Goal: Book appointment/travel/reservation

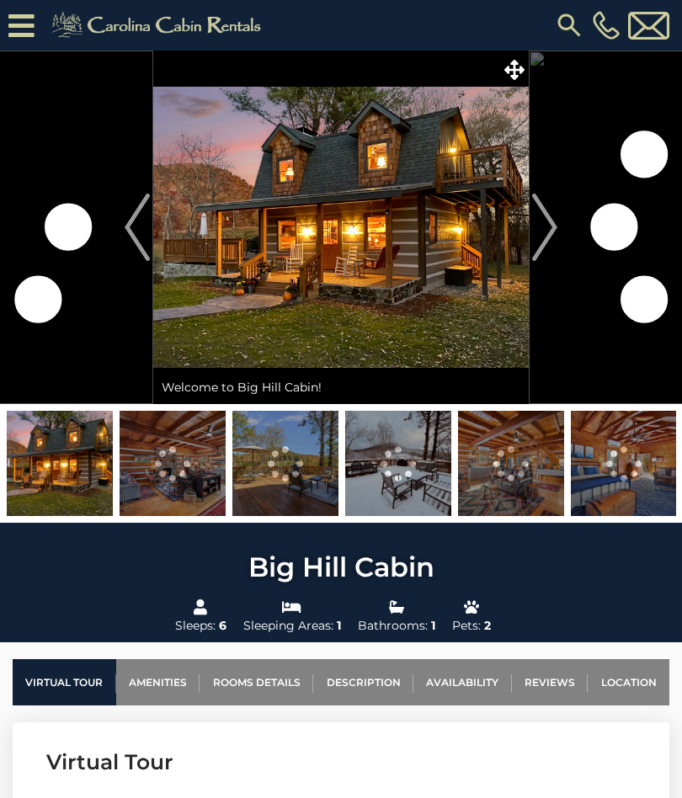
click at [548, 222] on img "Next" at bounding box center [544, 227] width 25 height 67
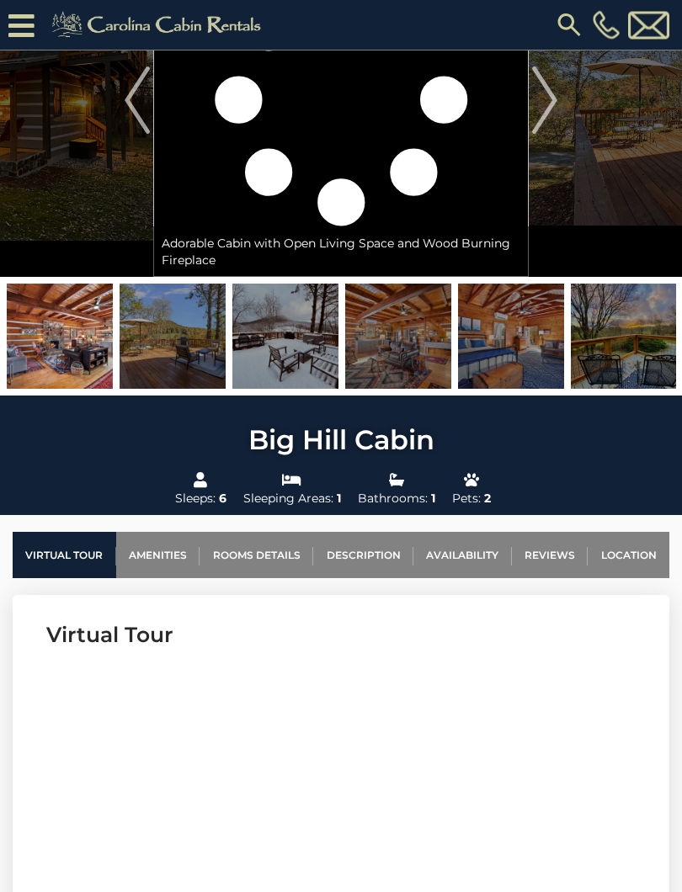
scroll to position [161, 0]
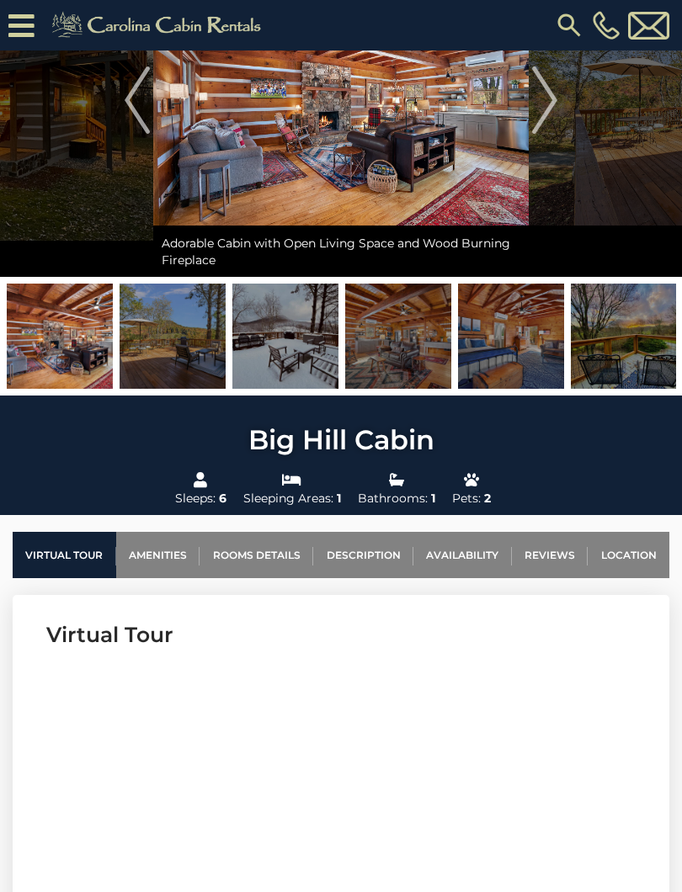
click at [461, 551] on link "Availability" at bounding box center [462, 555] width 98 height 46
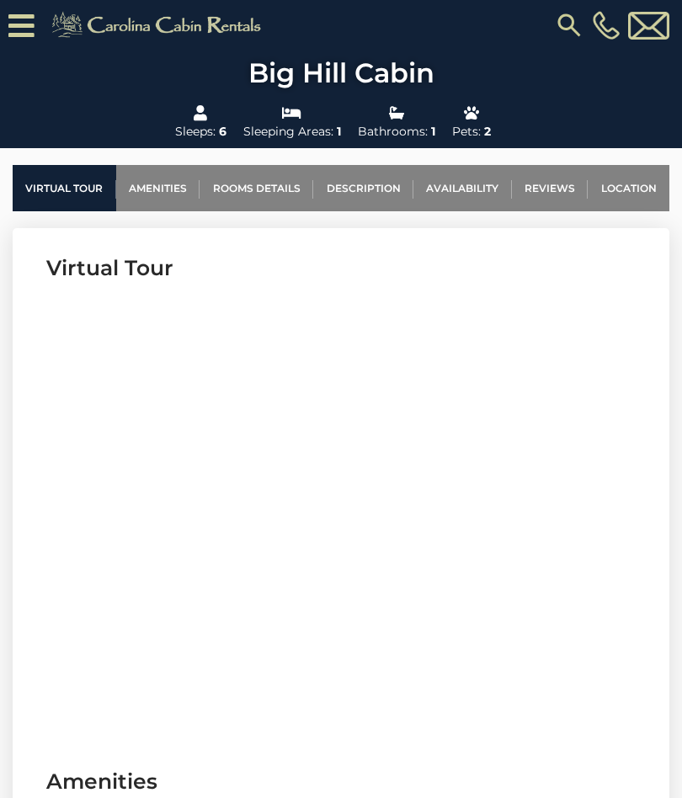
scroll to position [526, 0]
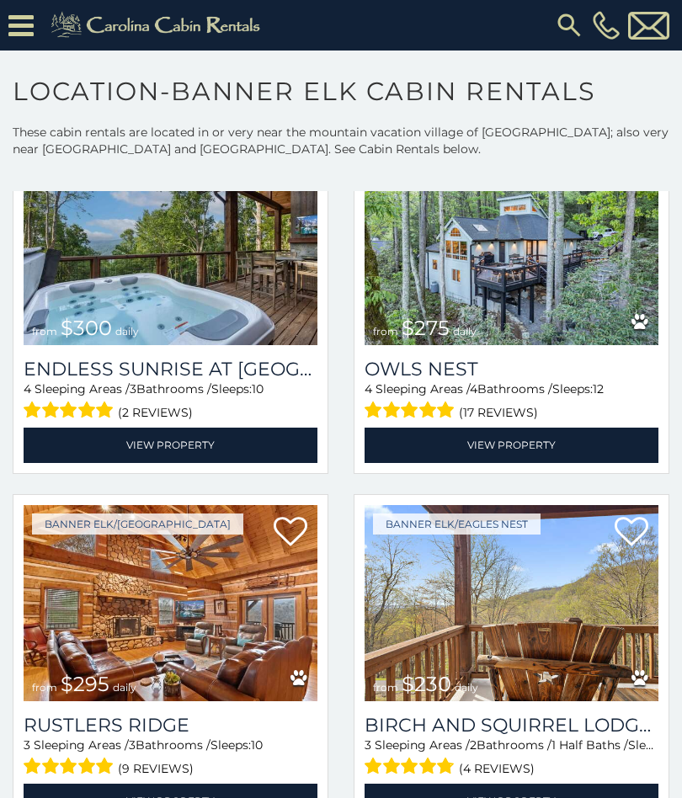
scroll to position [4401, 0]
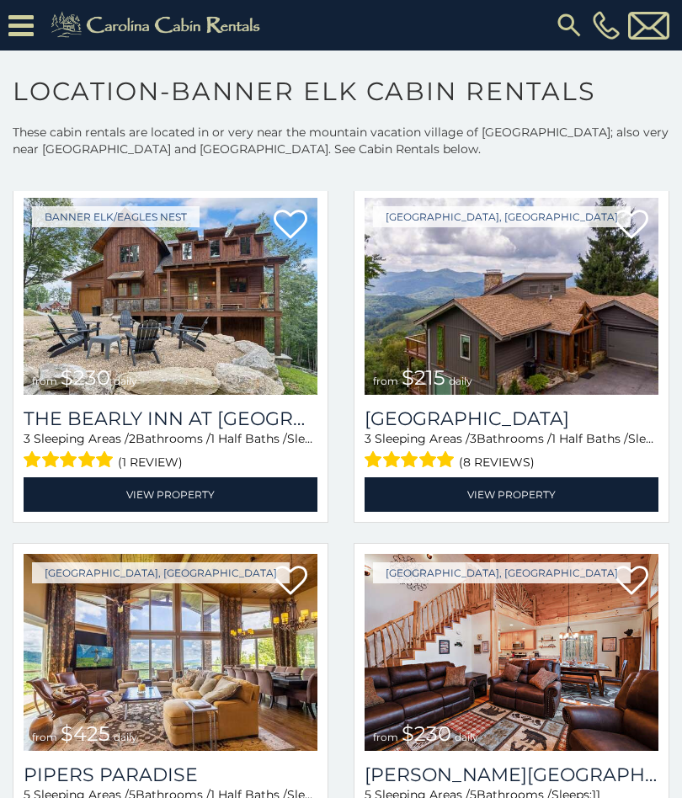
scroll to position [6130, 0]
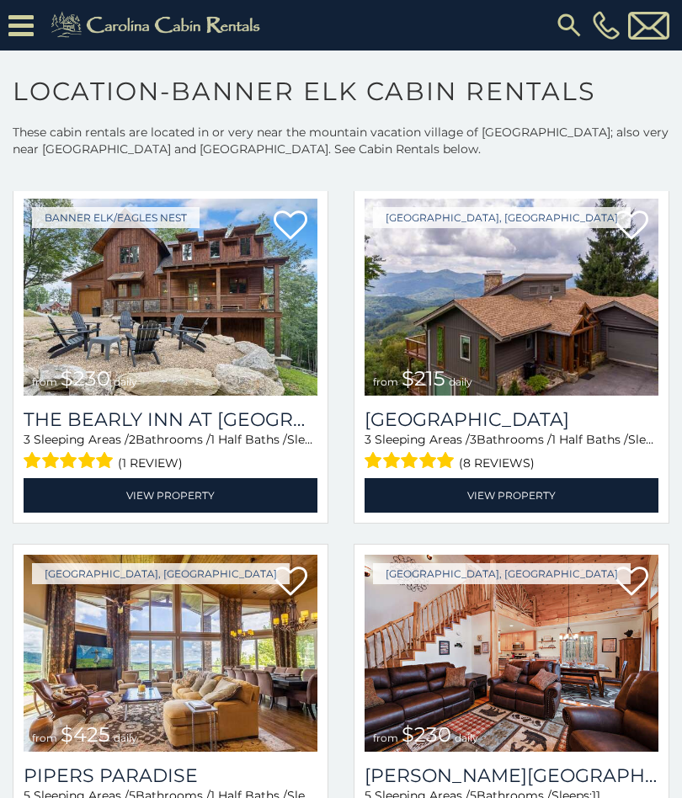
click at [509, 327] on img at bounding box center [511, 297] width 294 height 197
click at [502, 497] on link "View Property" at bounding box center [511, 495] width 294 height 35
click at [501, 486] on link "View Property" at bounding box center [511, 495] width 294 height 35
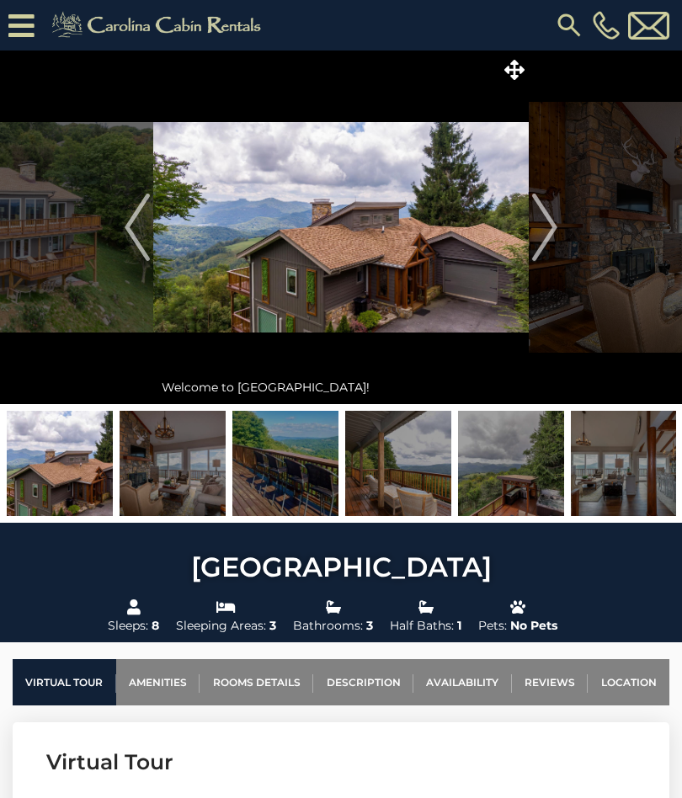
click at [179, 455] on img at bounding box center [173, 463] width 106 height 105
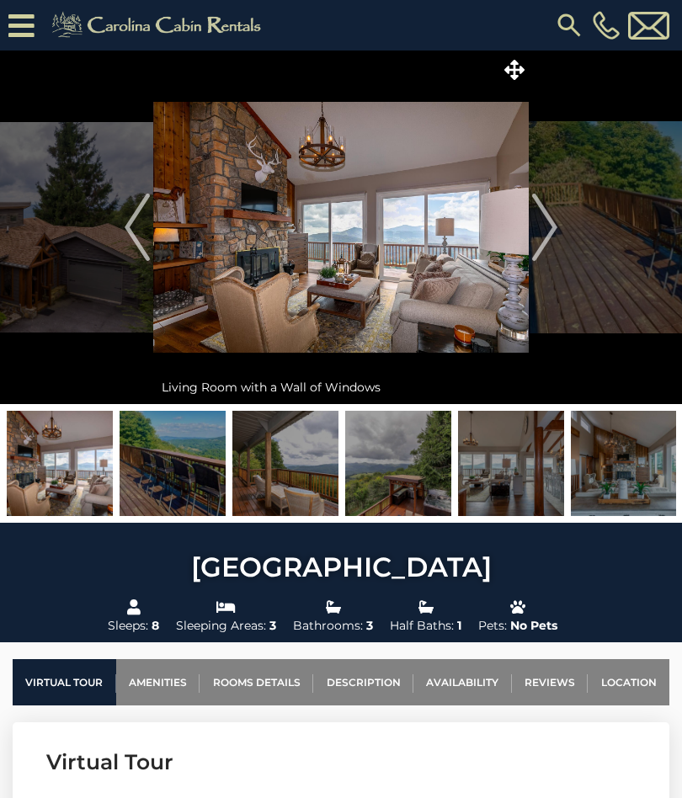
click at [545, 228] on img "Next" at bounding box center [544, 227] width 25 height 67
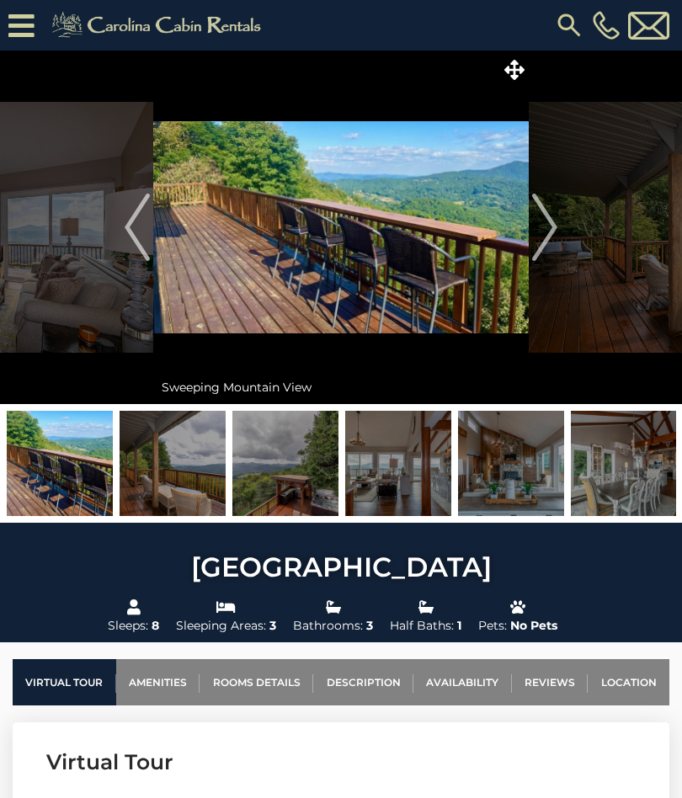
click at [544, 221] on img "Next" at bounding box center [544, 227] width 25 height 67
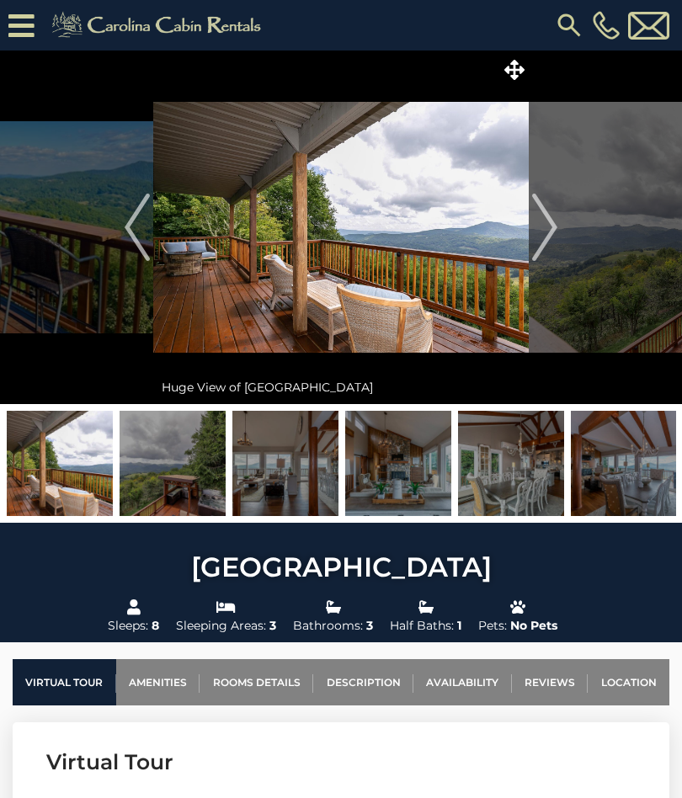
click at [551, 227] on img "Next" at bounding box center [544, 227] width 25 height 67
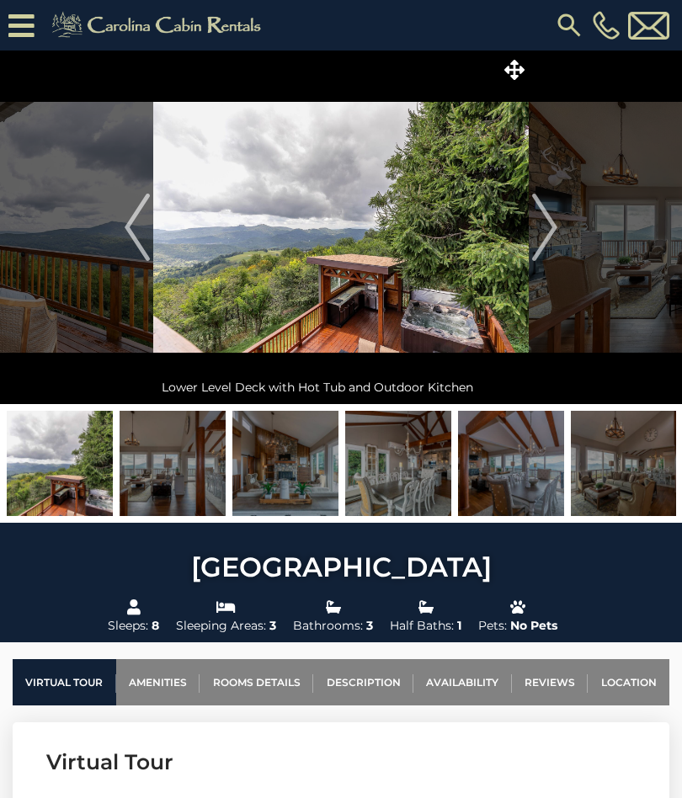
click at [549, 229] on img "Next" at bounding box center [544, 227] width 25 height 67
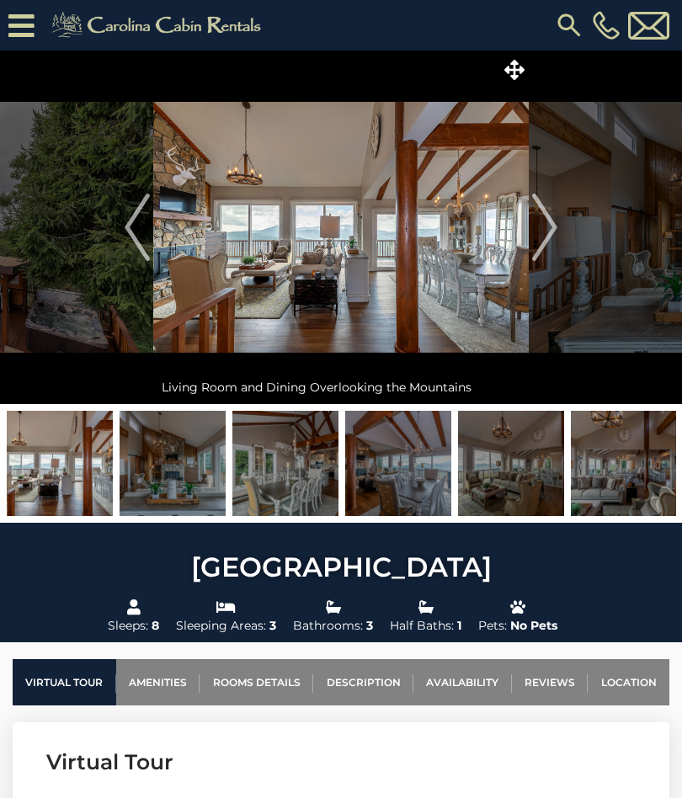
click at [548, 230] on img "Next" at bounding box center [544, 227] width 25 height 67
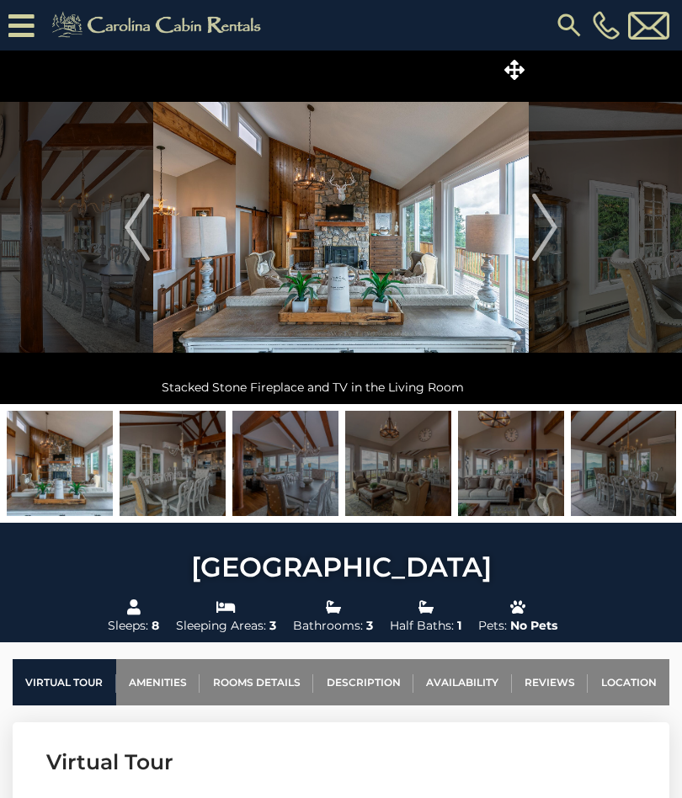
click at [544, 228] on img "Next" at bounding box center [544, 227] width 25 height 67
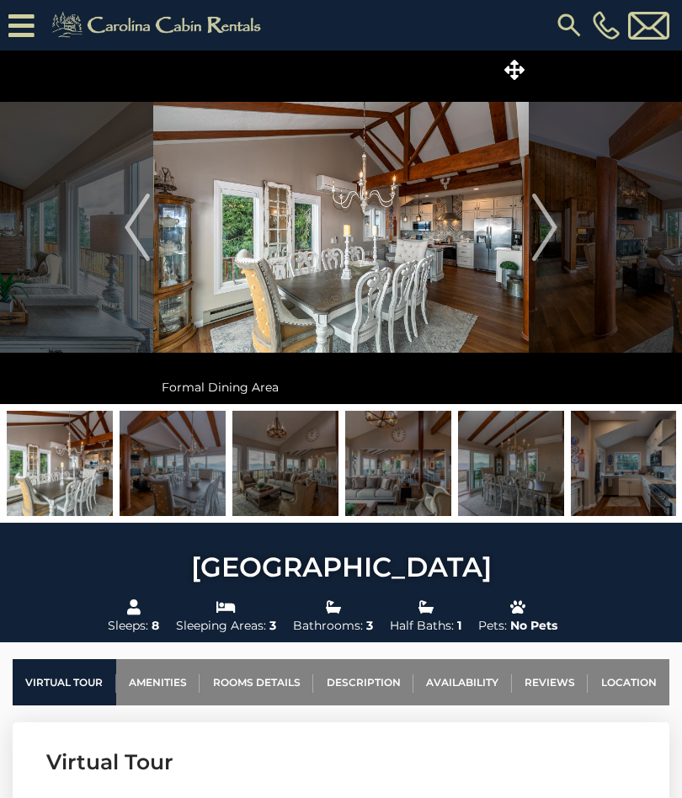
click at [548, 225] on img "Next" at bounding box center [544, 227] width 25 height 67
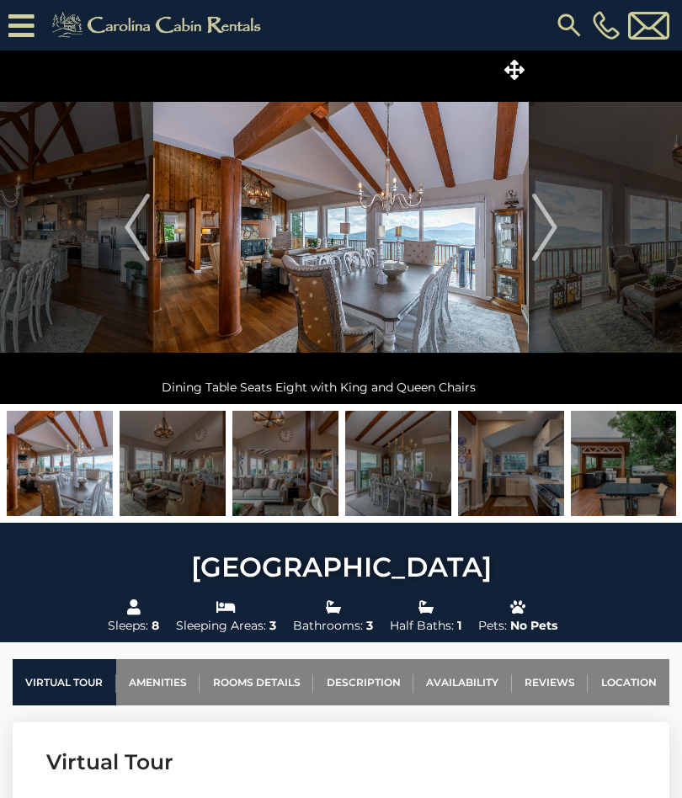
click at [546, 226] on img "Next" at bounding box center [544, 227] width 25 height 67
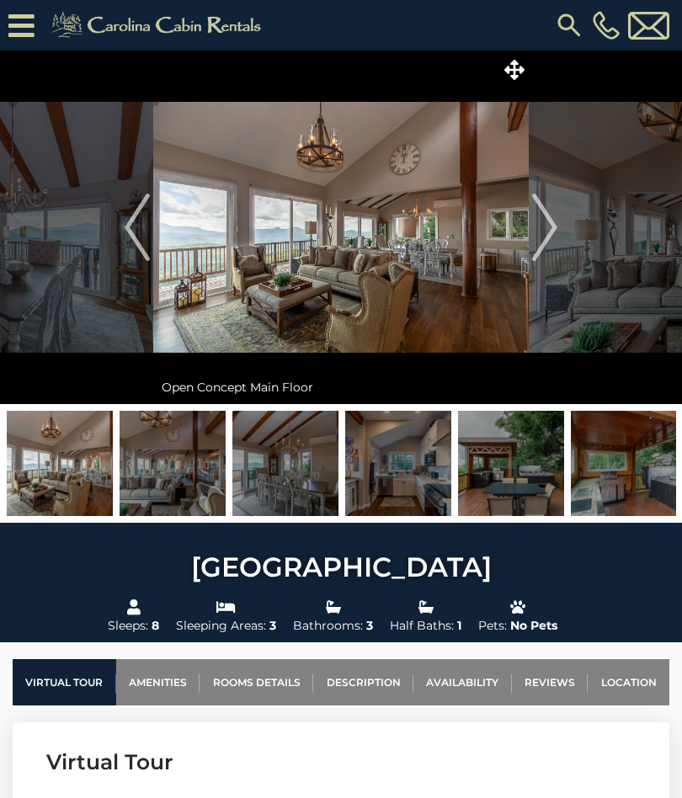
click at [545, 229] on img "Next" at bounding box center [544, 227] width 25 height 67
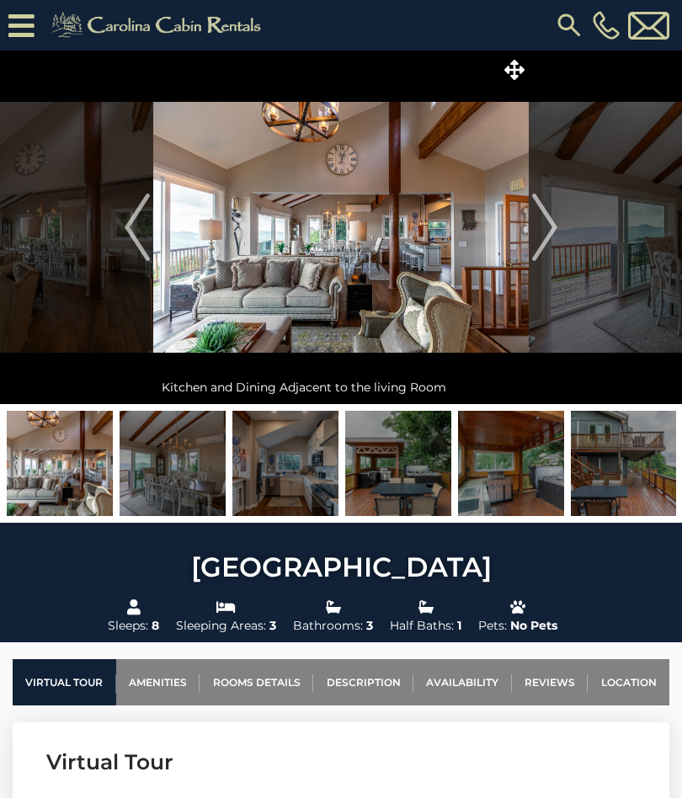
click at [546, 231] on img "Next" at bounding box center [544, 227] width 25 height 67
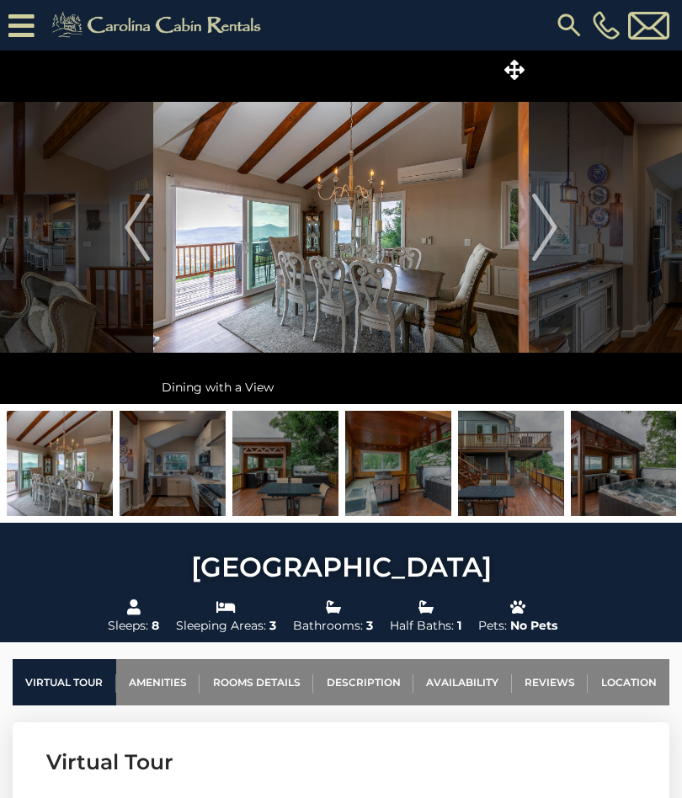
click at [548, 231] on img "Next" at bounding box center [544, 227] width 25 height 67
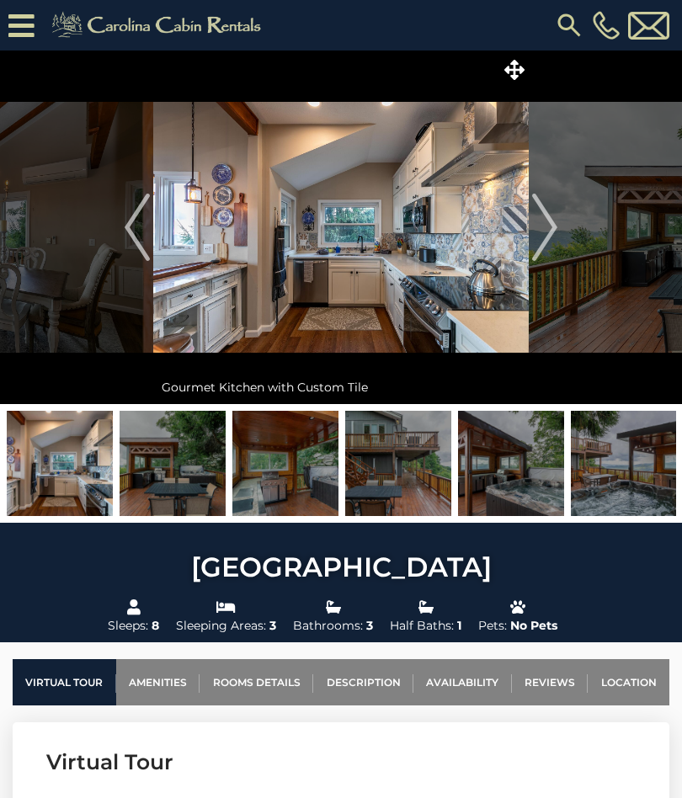
click at [542, 235] on img "Next" at bounding box center [544, 227] width 25 height 67
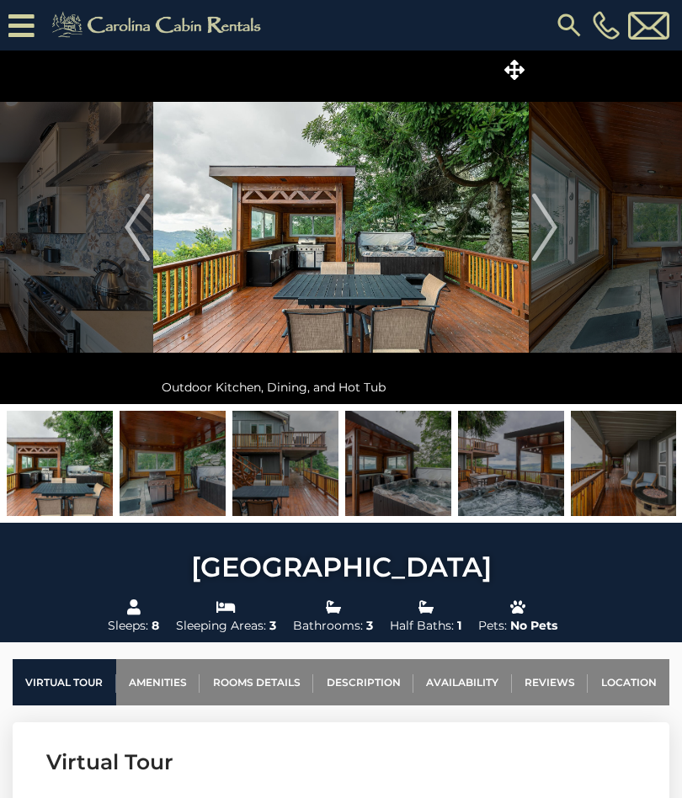
click at [540, 234] on img "Next" at bounding box center [544, 227] width 25 height 67
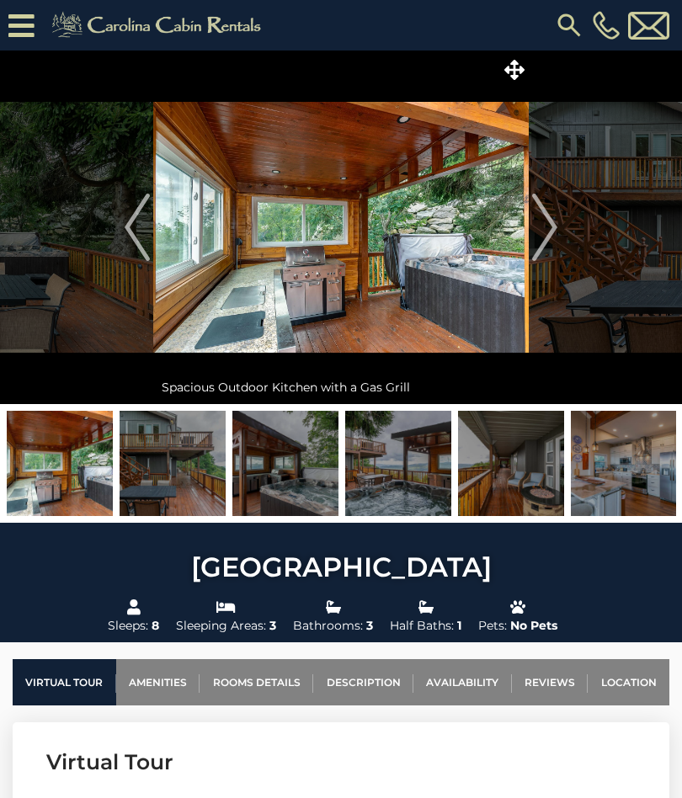
click at [544, 231] on img "Next" at bounding box center [544, 227] width 25 height 67
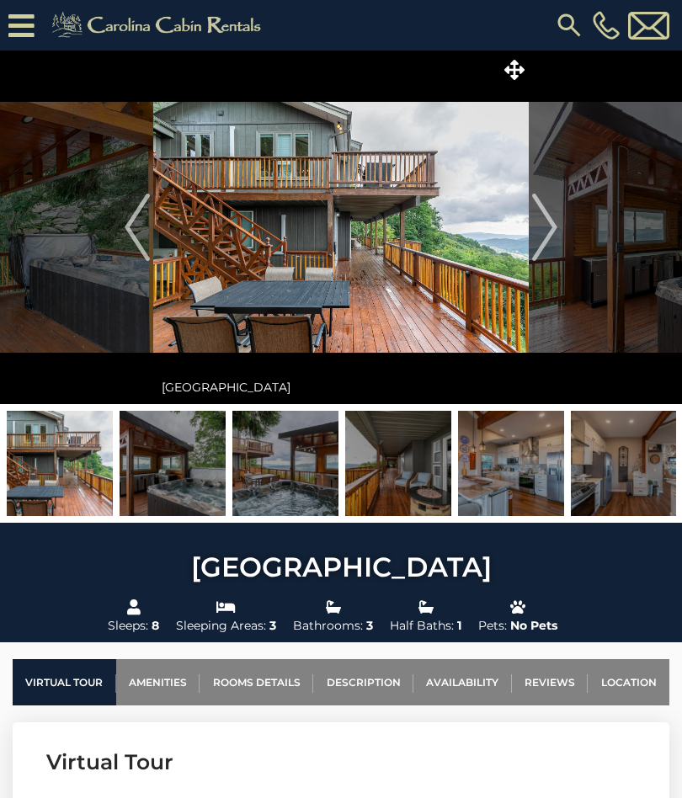
click at [546, 231] on img "Next" at bounding box center [544, 227] width 25 height 67
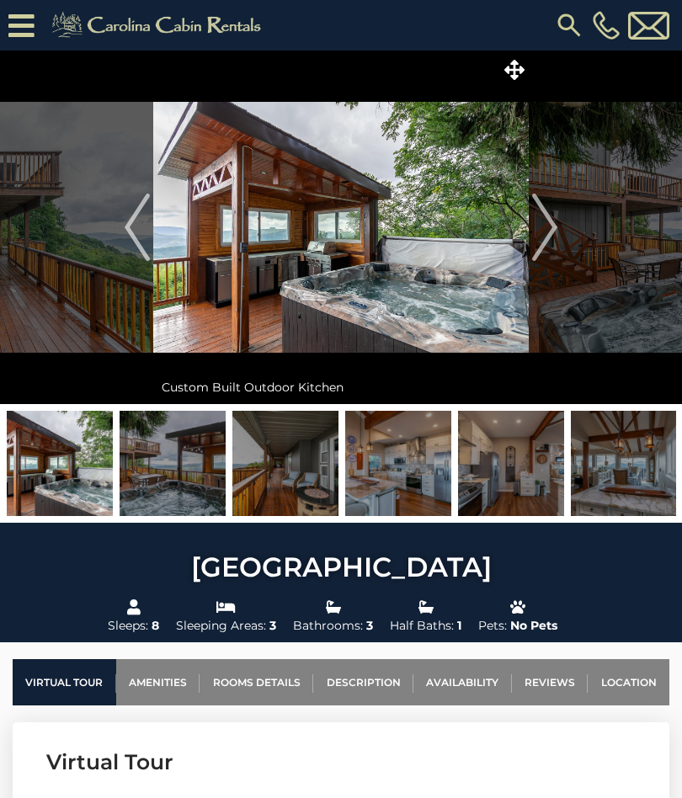
click at [548, 229] on img "Next" at bounding box center [544, 227] width 25 height 67
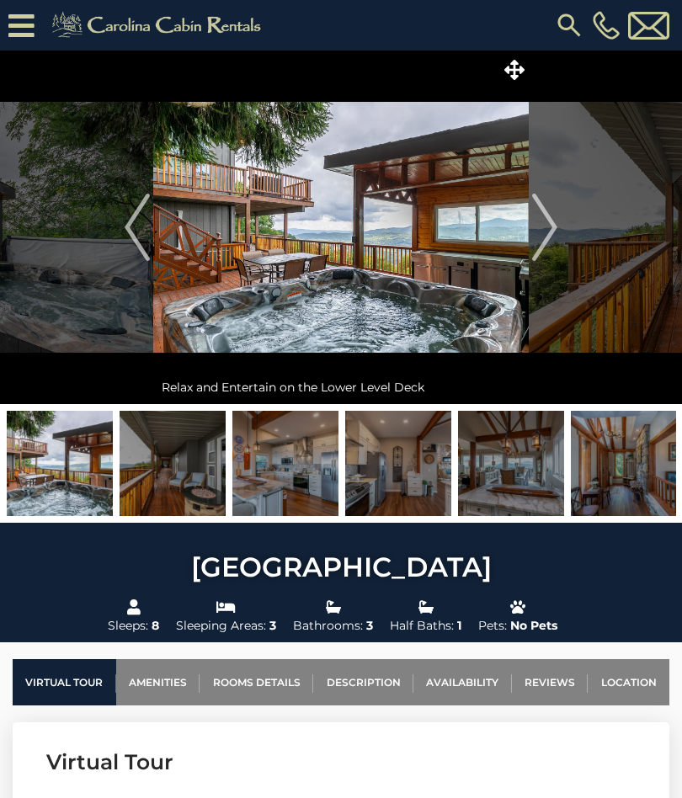
click at [551, 226] on img "Next" at bounding box center [544, 227] width 25 height 67
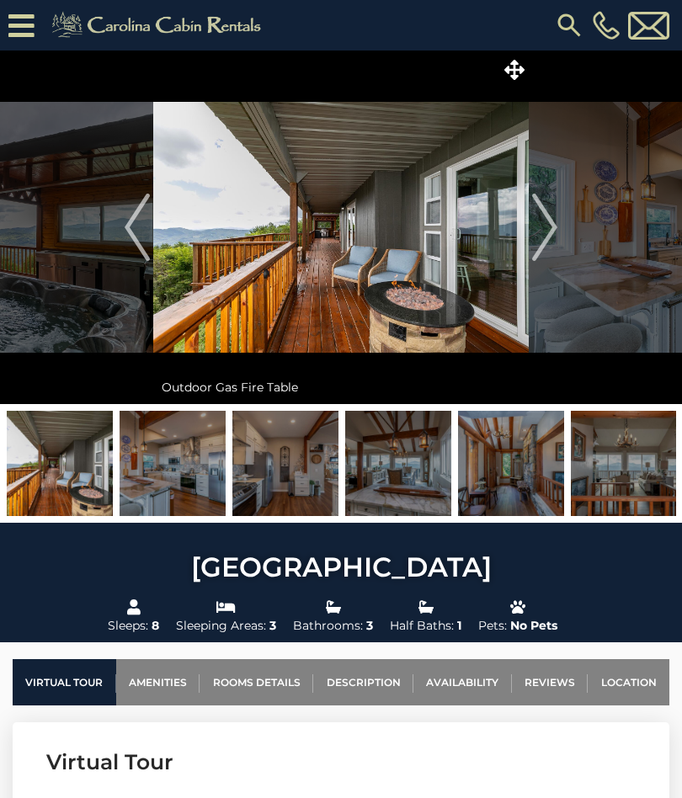
click at [555, 227] on img "Next" at bounding box center [544, 227] width 25 height 67
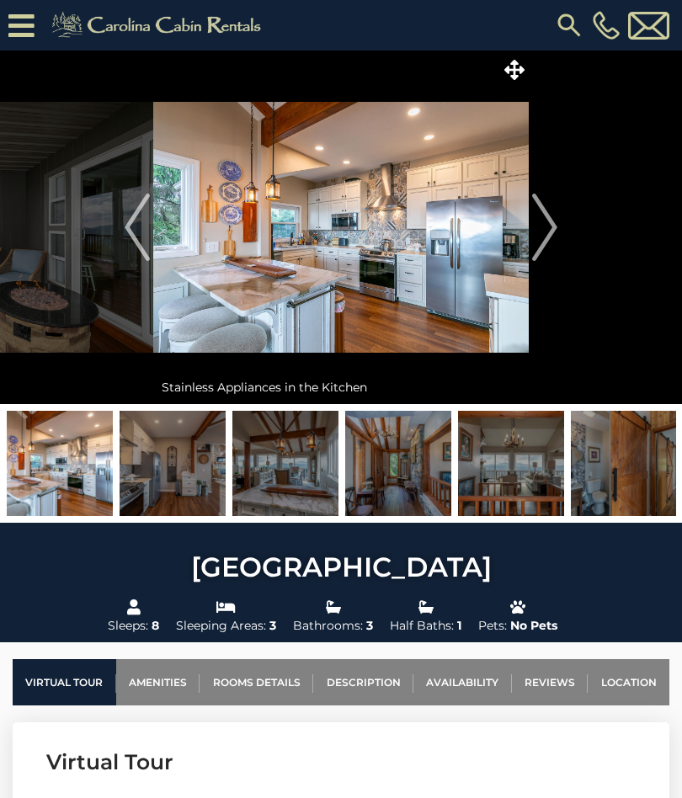
click at [544, 237] on img "Next" at bounding box center [544, 227] width 25 height 67
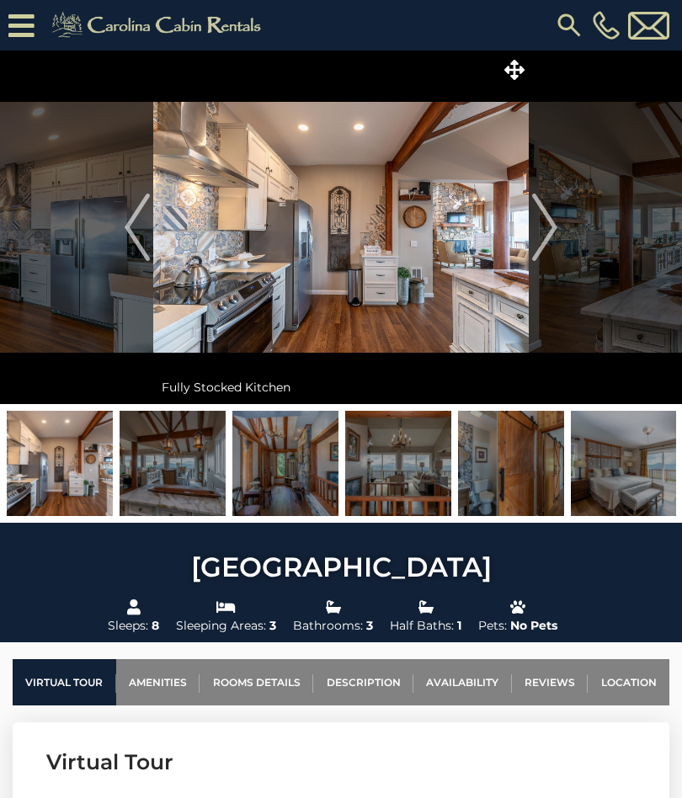
click at [550, 234] on img "Next" at bounding box center [544, 227] width 25 height 67
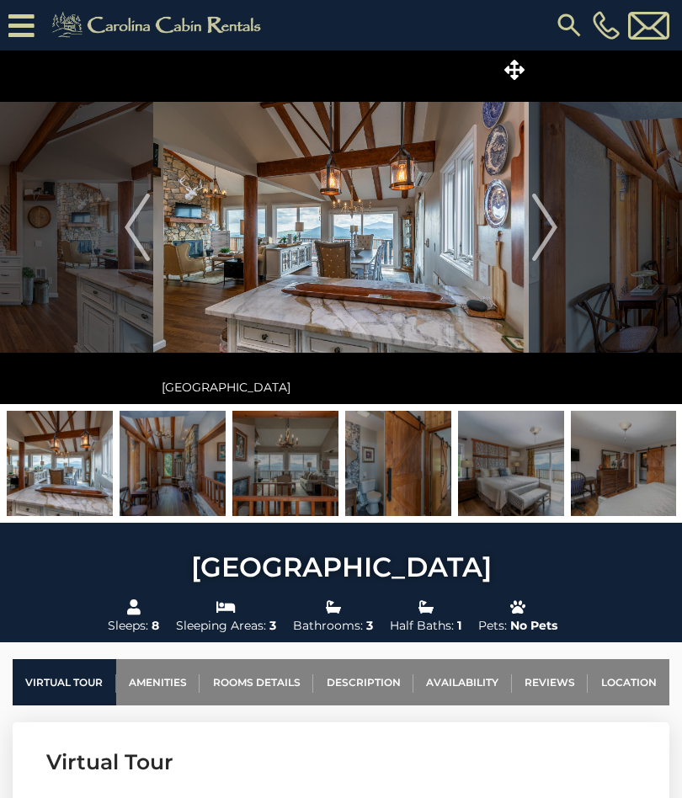
click at [550, 231] on img "Next" at bounding box center [544, 227] width 25 height 67
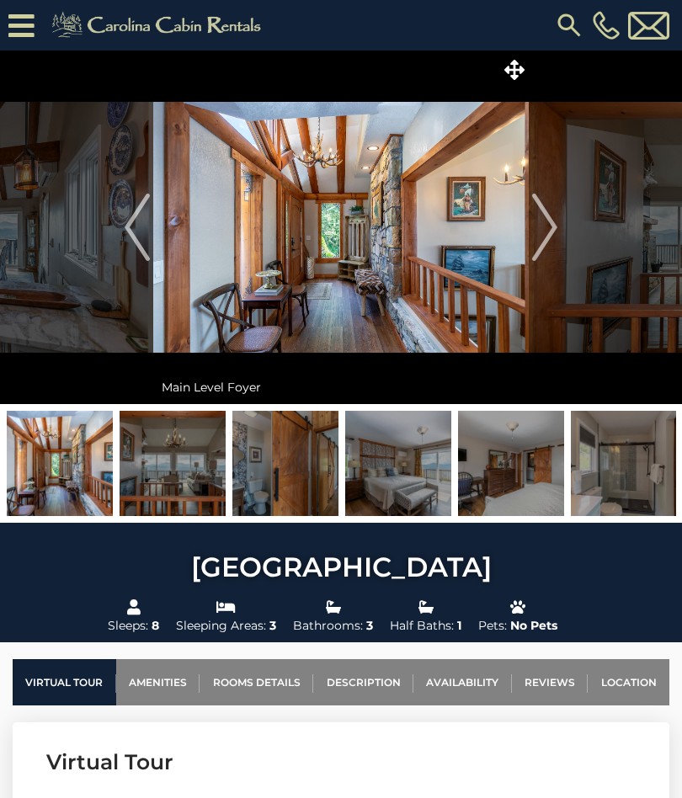
click at [549, 229] on img "Next" at bounding box center [544, 227] width 25 height 67
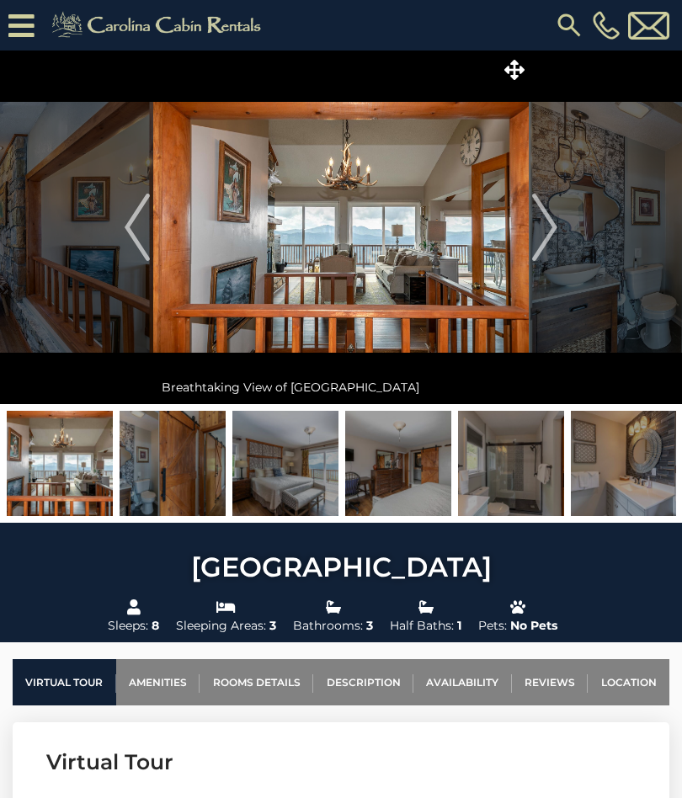
click at [546, 235] on img "Next" at bounding box center [544, 227] width 25 height 67
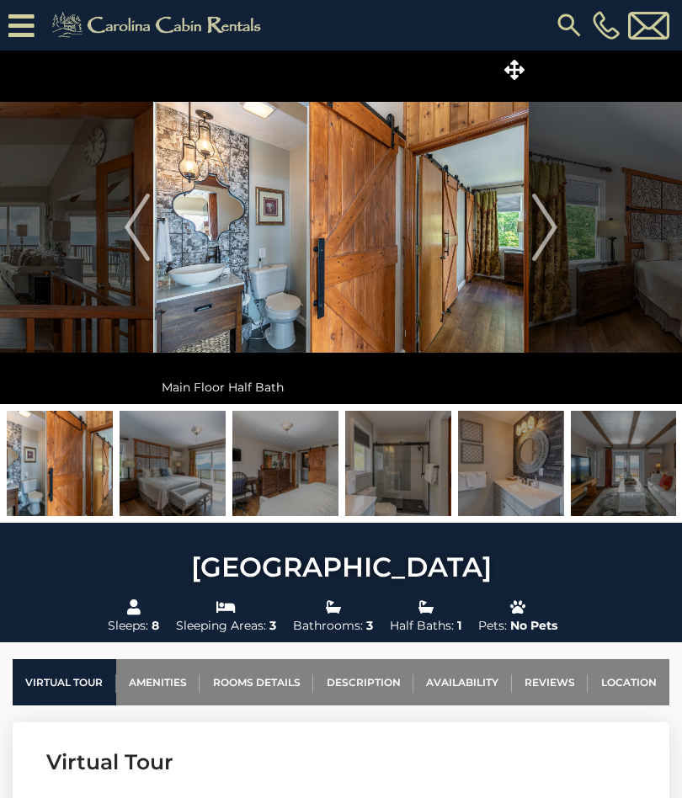
click at [549, 231] on img "Next" at bounding box center [544, 227] width 25 height 67
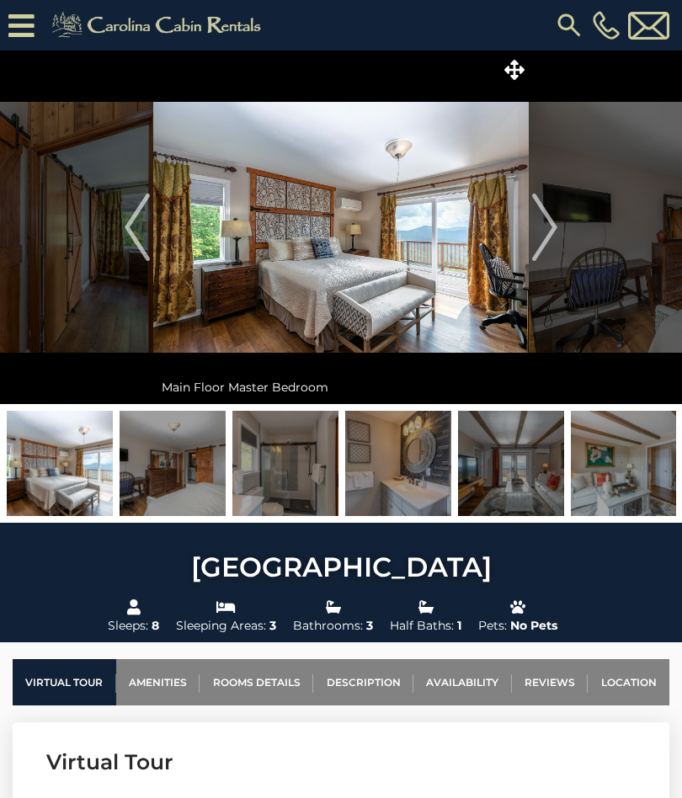
click at [544, 227] on img "Next" at bounding box center [544, 227] width 25 height 67
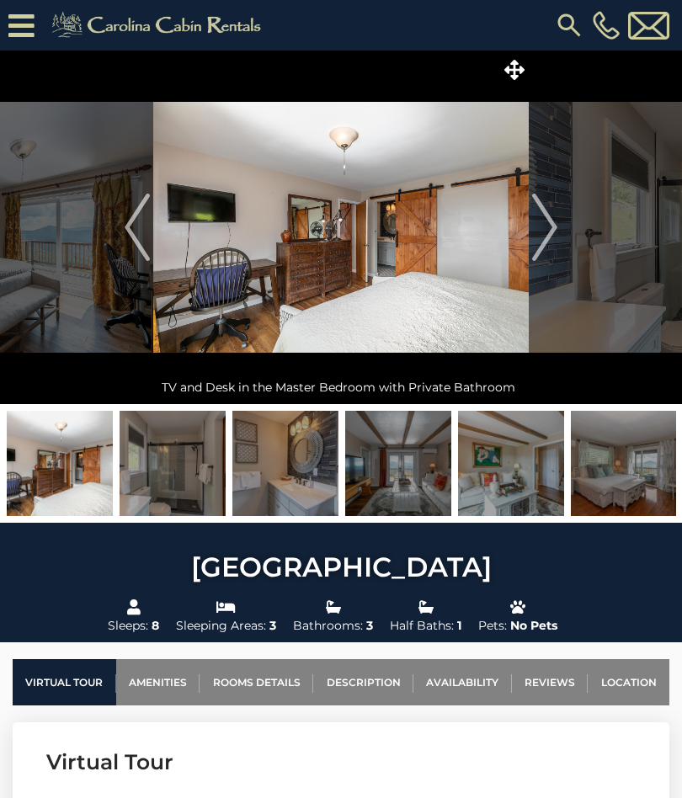
click at [548, 231] on img "Next" at bounding box center [544, 227] width 25 height 67
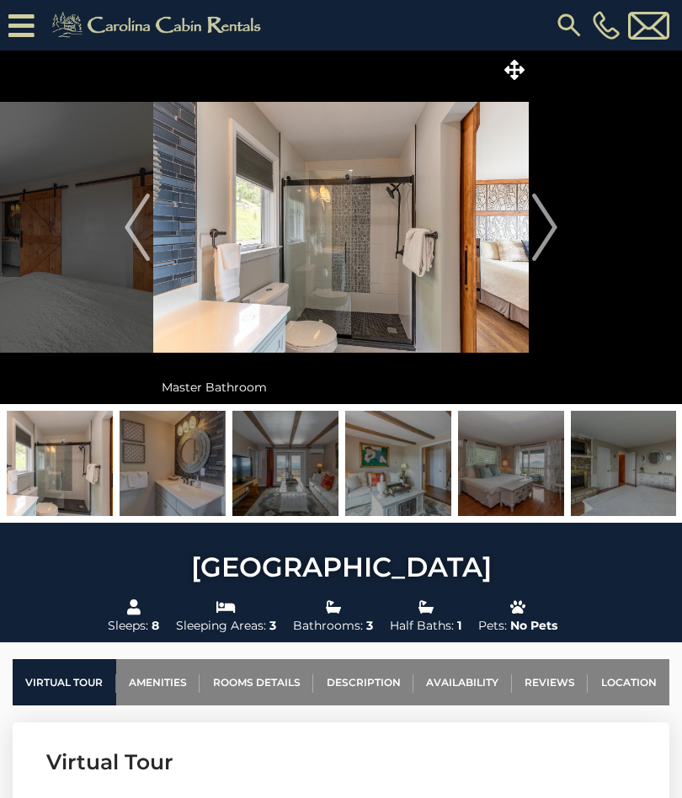
click at [544, 224] on img "Next" at bounding box center [544, 227] width 25 height 67
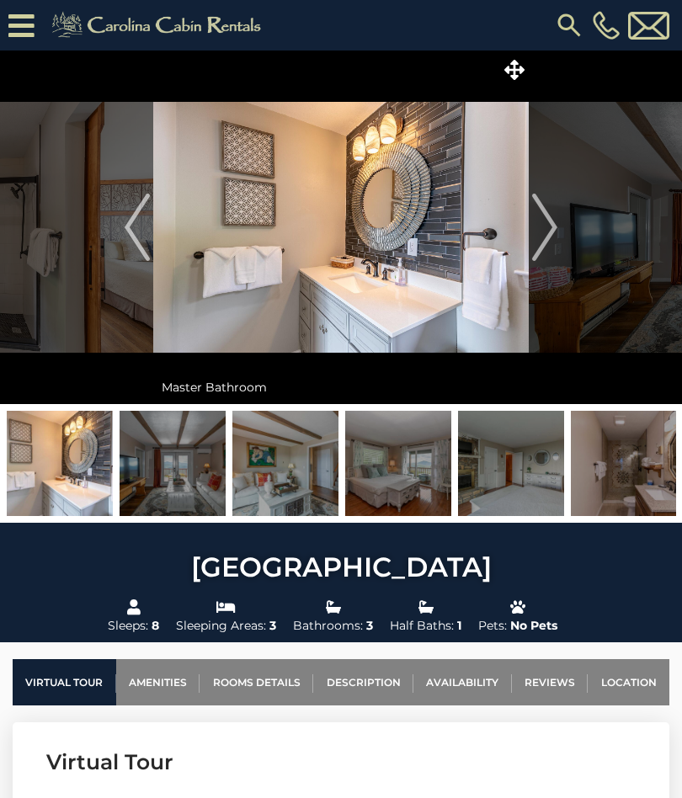
click at [542, 229] on img "Next" at bounding box center [544, 227] width 25 height 67
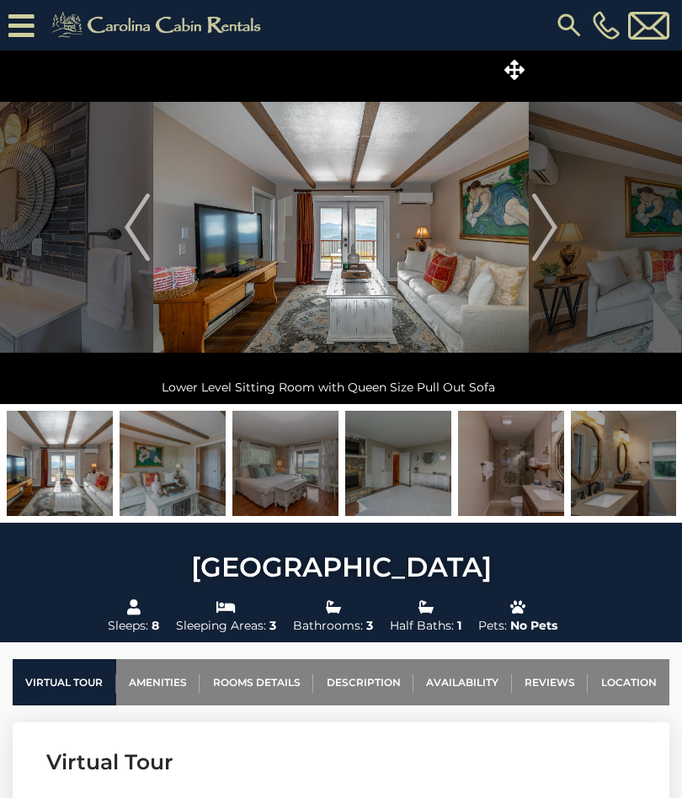
click at [547, 227] on img "Next" at bounding box center [544, 227] width 25 height 67
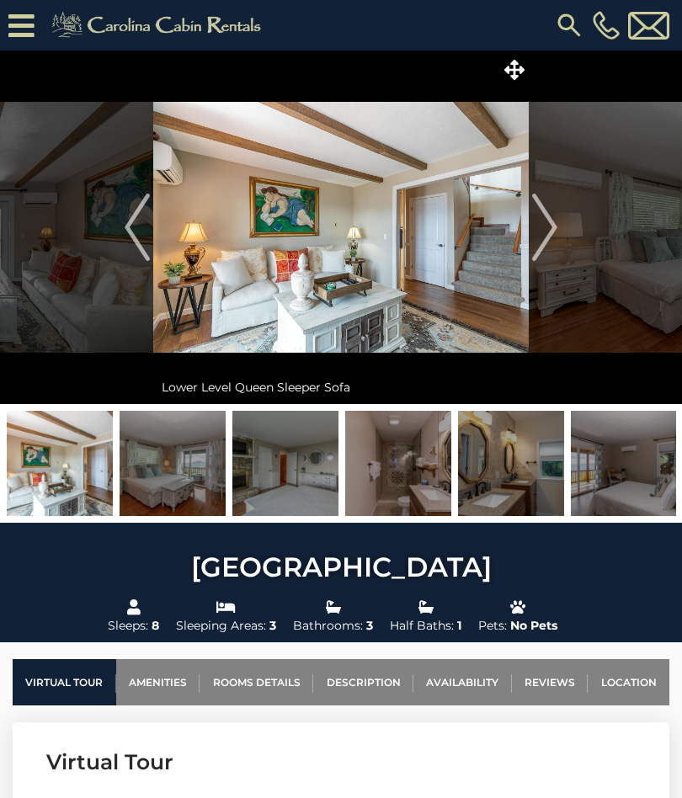
click at [550, 226] on img "Next" at bounding box center [544, 227] width 25 height 67
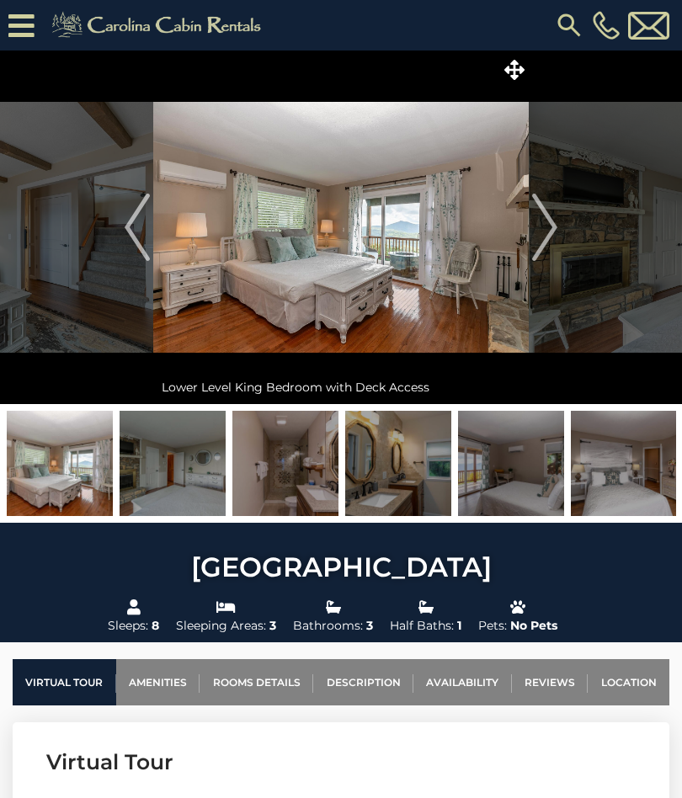
click at [551, 226] on img "Next" at bounding box center [544, 227] width 25 height 67
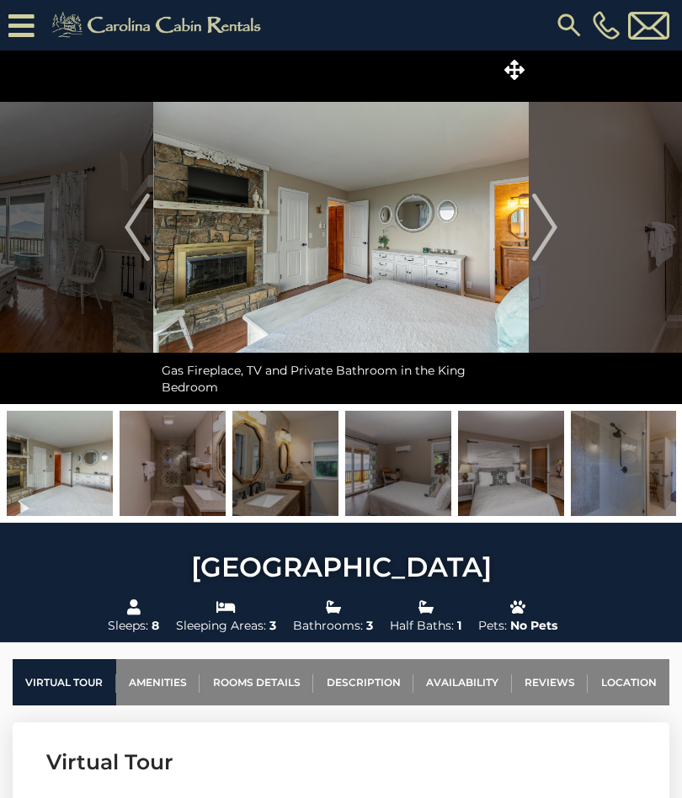
click at [546, 231] on img "Next" at bounding box center [544, 227] width 25 height 67
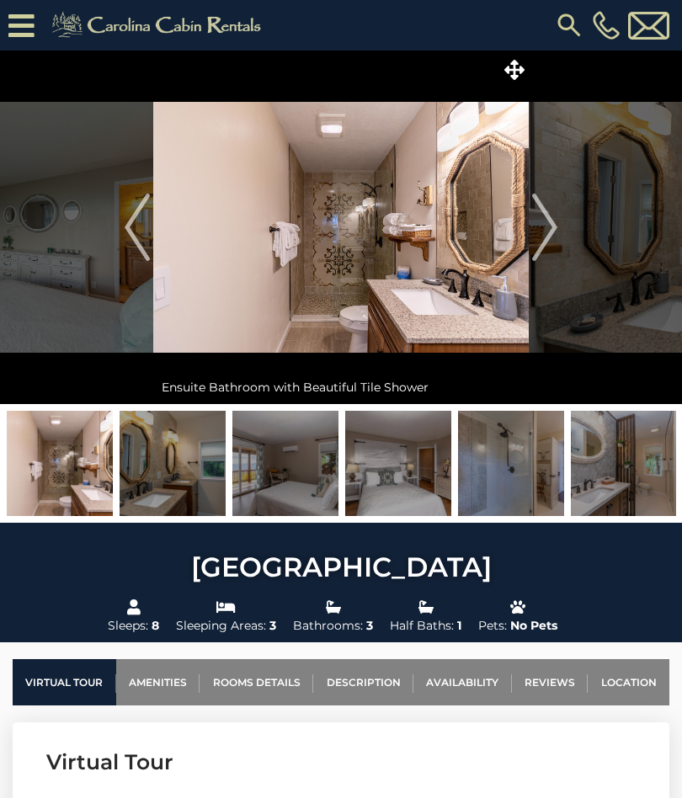
click at [552, 227] on img "Next" at bounding box center [544, 227] width 25 height 67
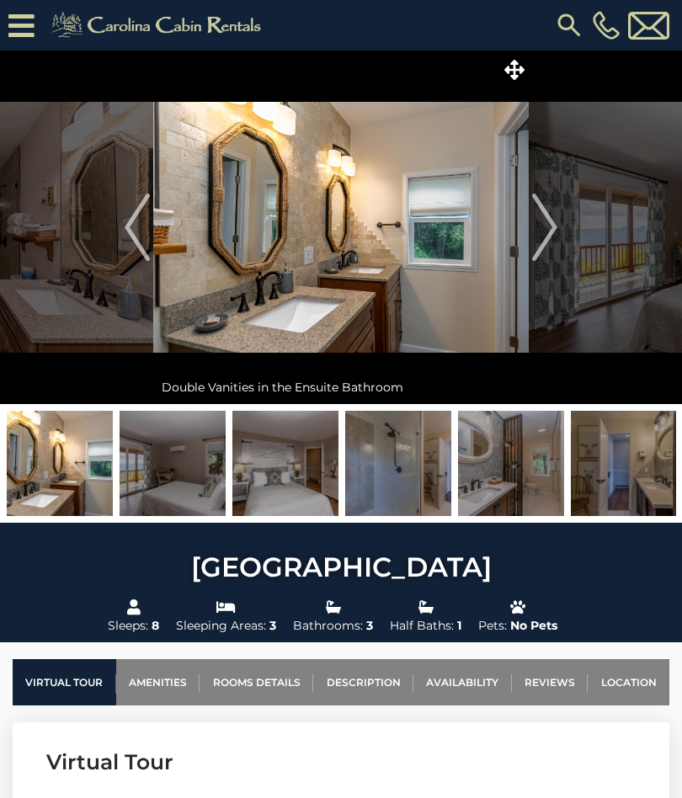
click at [550, 228] on img "Next" at bounding box center [544, 227] width 25 height 67
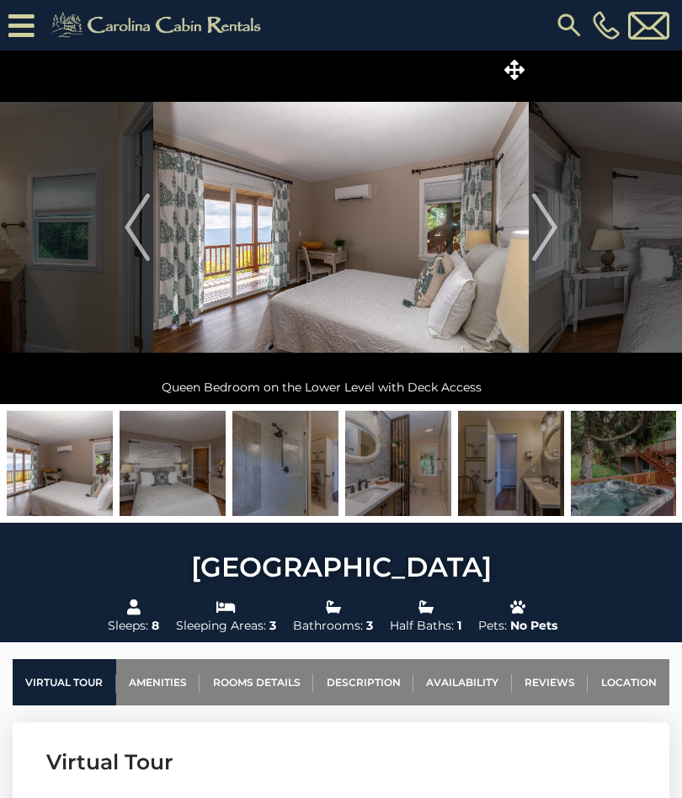
click at [551, 230] on img "Next" at bounding box center [544, 227] width 25 height 67
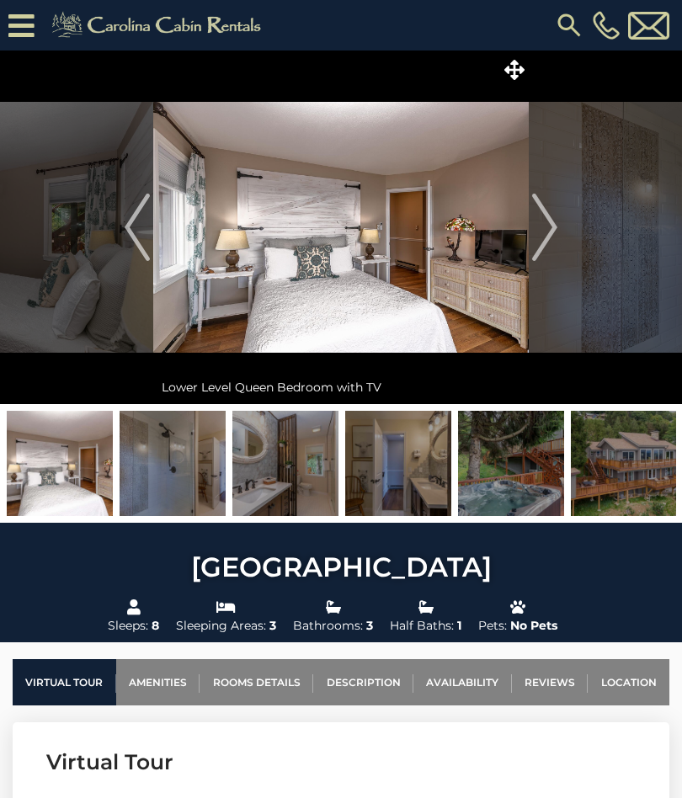
click at [545, 230] on img "Next" at bounding box center [544, 227] width 25 height 67
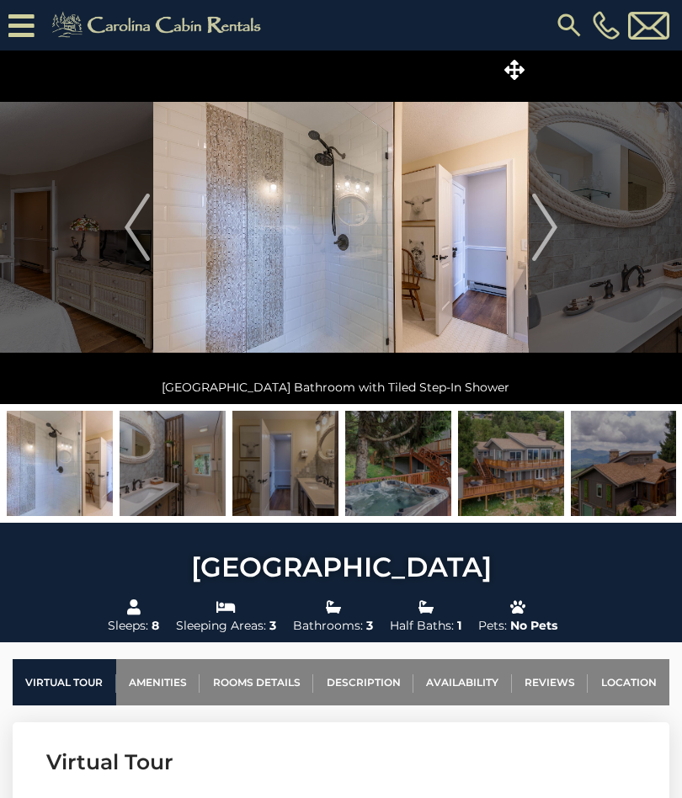
click at [550, 232] on img "Next" at bounding box center [544, 227] width 25 height 67
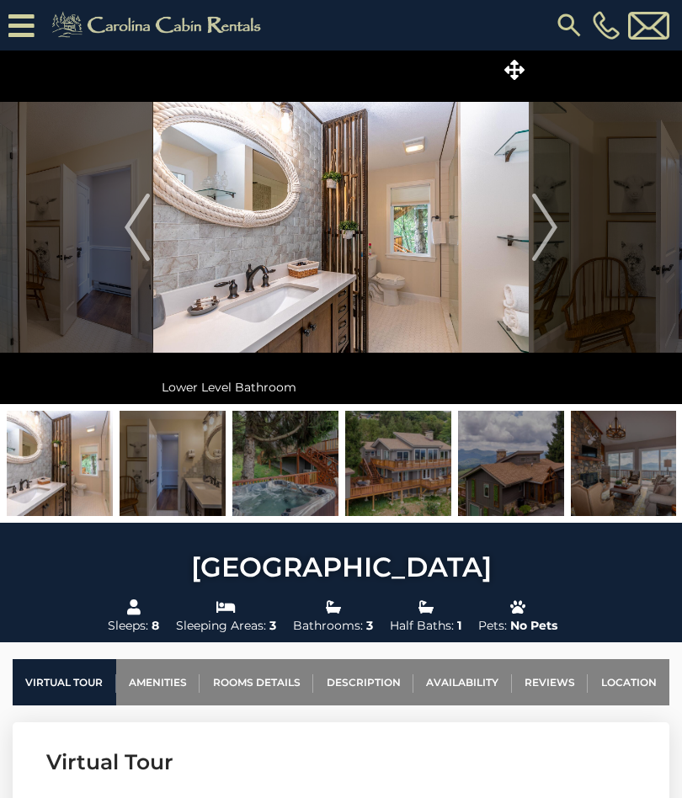
click at [551, 231] on img "Next" at bounding box center [544, 227] width 25 height 67
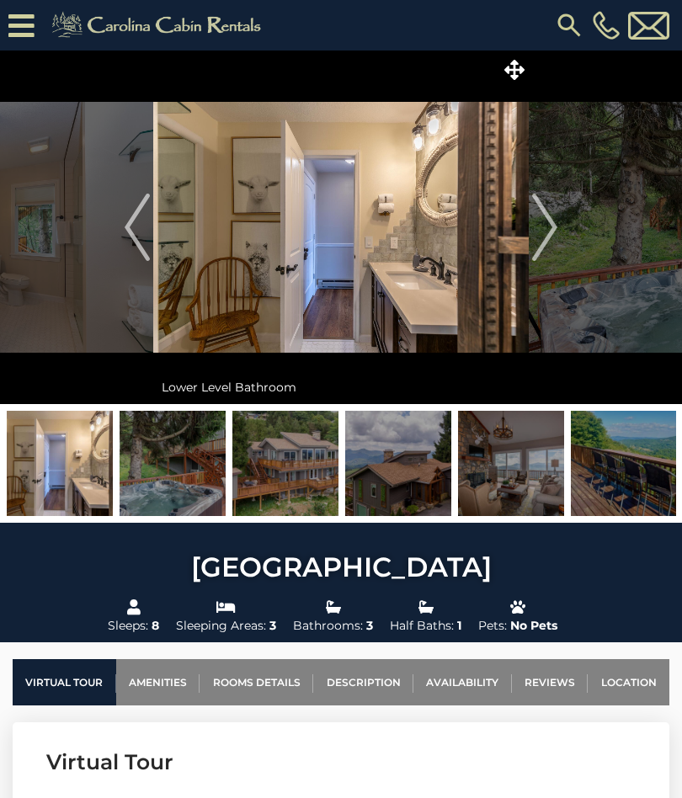
click at [552, 229] on img "Next" at bounding box center [544, 227] width 25 height 67
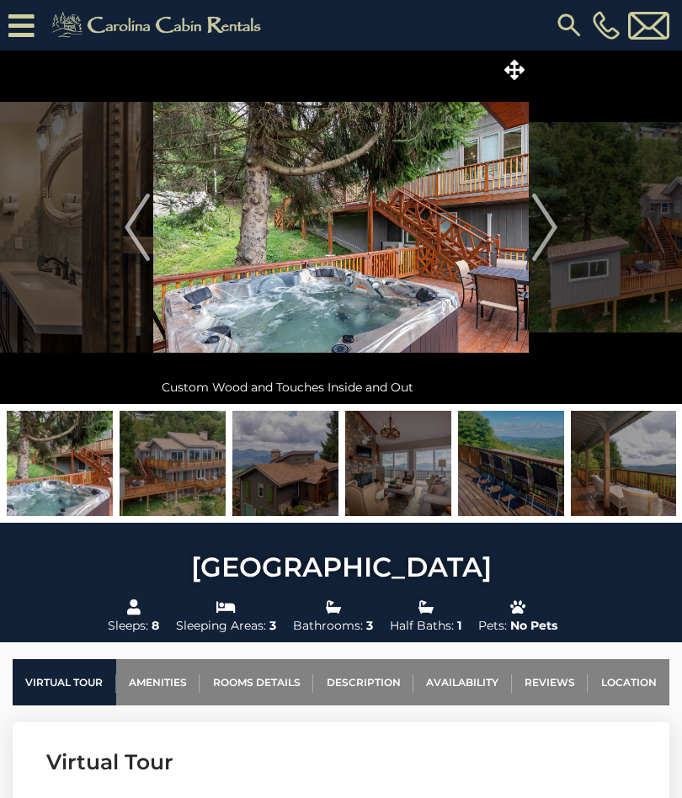
click at [550, 231] on img "Next" at bounding box center [544, 227] width 25 height 67
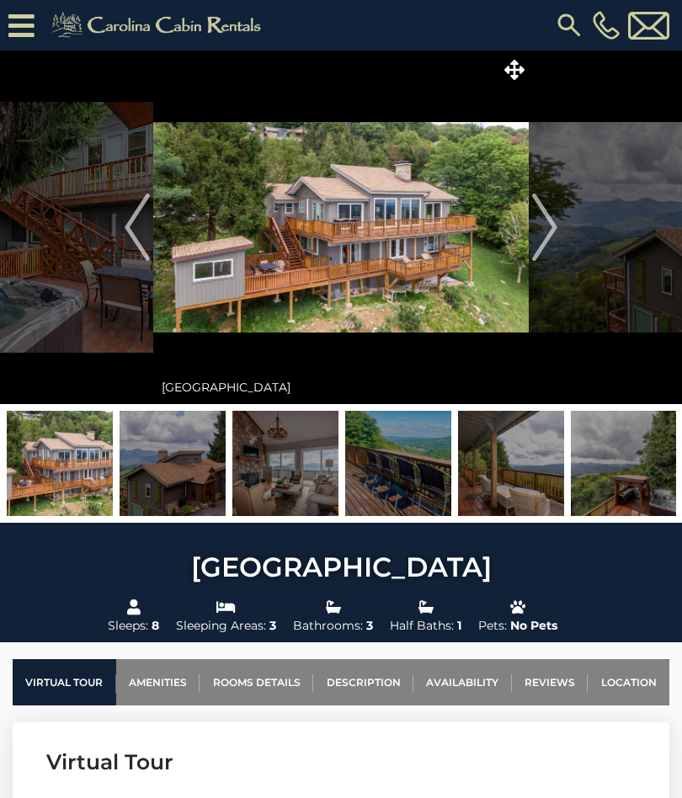
click at [549, 226] on img "Next" at bounding box center [544, 227] width 25 height 67
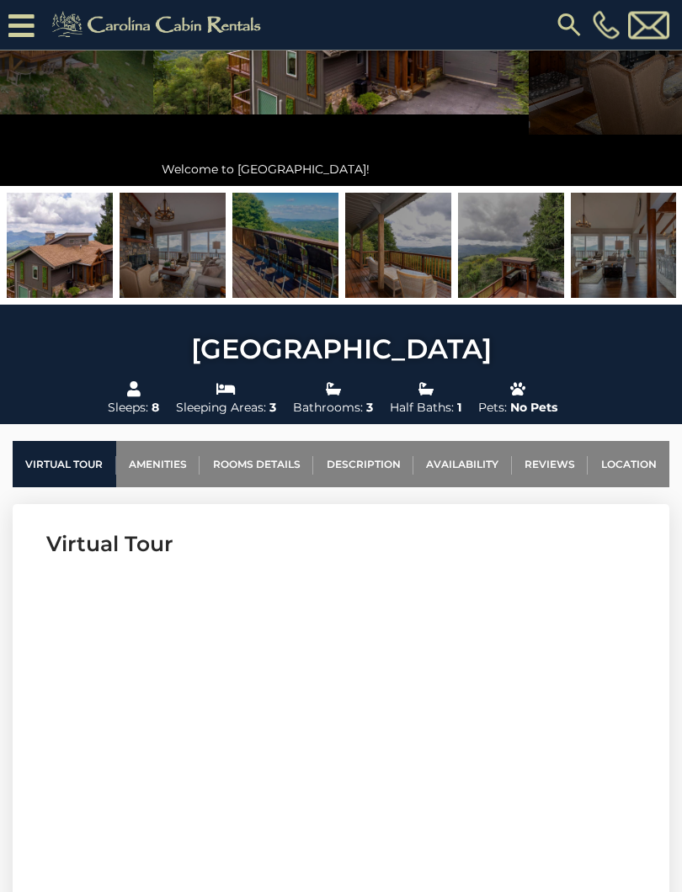
scroll to position [252, 0]
click at [466, 465] on link "Availability" at bounding box center [462, 464] width 98 height 46
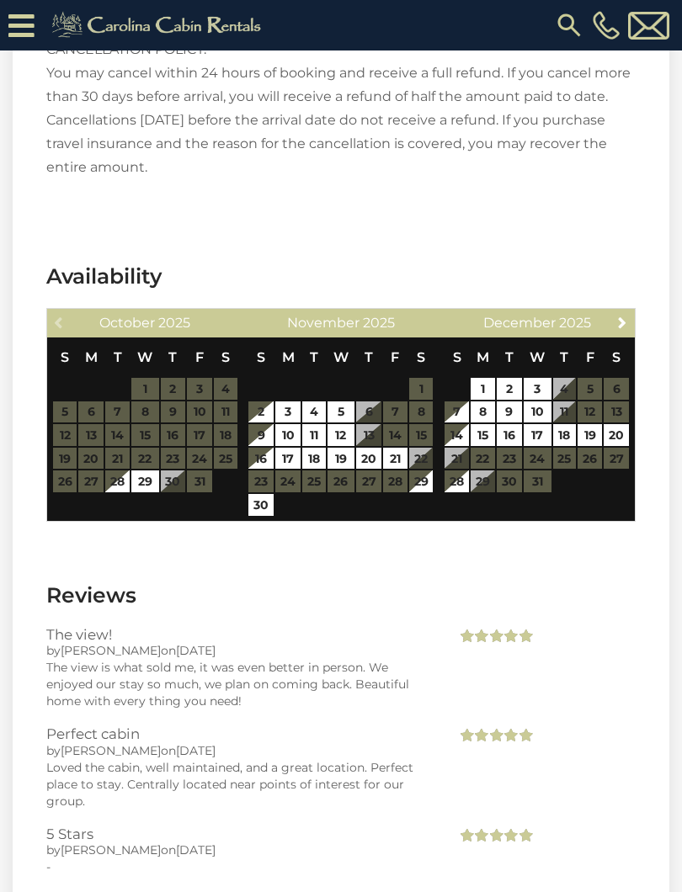
scroll to position [3628, 0]
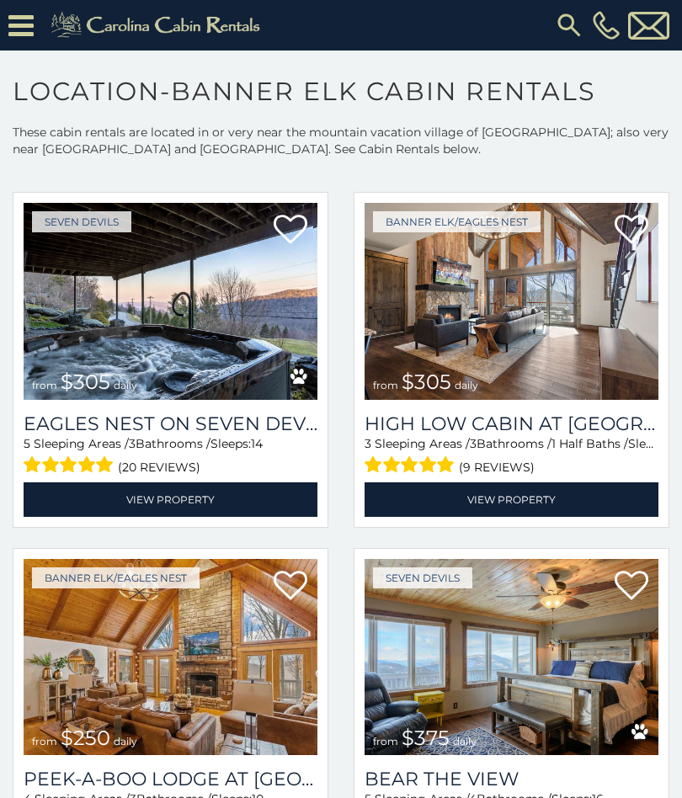
scroll to position [3636, 0]
